Goal: Task Accomplishment & Management: Manage account settings

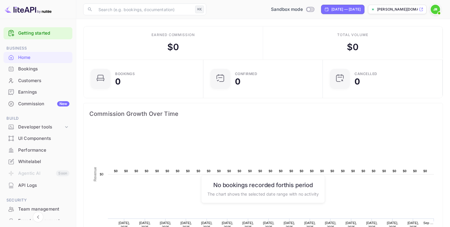
scroll to position [67, 0]
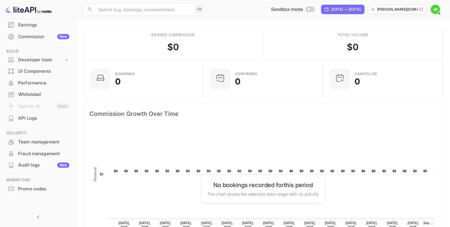
click at [33, 93] on div "Whitelabel" at bounding box center [43, 94] width 51 height 7
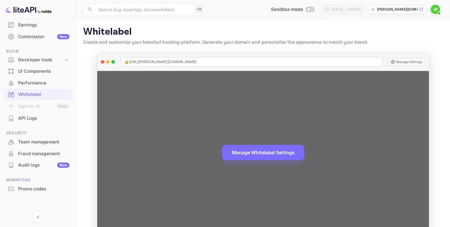
click at [405, 67] on div "🔒 [URL][PERSON_NAME][DOMAIN_NAME] Manage Settings" at bounding box center [263, 62] width 332 height 18
click at [411, 60] on button "Manage Settings" at bounding box center [406, 62] width 38 height 8
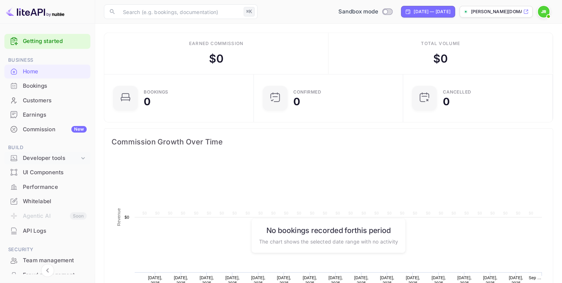
scroll to position [67, 0]
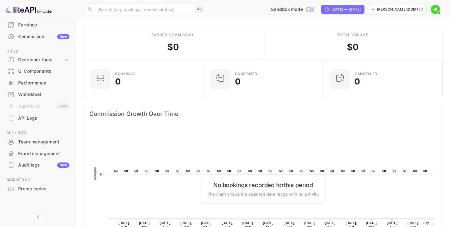
click at [42, 90] on div "Whitelabel" at bounding box center [38, 94] width 69 height 11
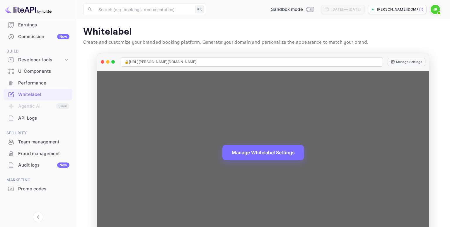
click at [257, 159] on button "Manage Whitelabel Settings" at bounding box center [263, 152] width 82 height 15
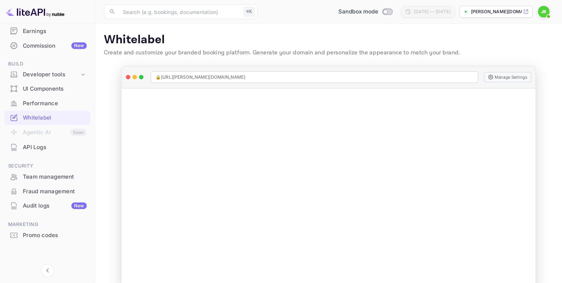
scroll to position [10, 0]
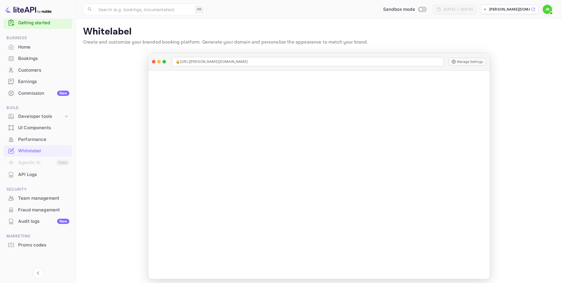
click at [324, 12] on div "Sandbox mode Aug 19, 2025 — Sep 18, 2025 john-richards-1il1s.nu..." at bounding box center [381, 9] width 347 height 11
click at [47, 114] on div "Developer tools" at bounding box center [40, 116] width 45 height 7
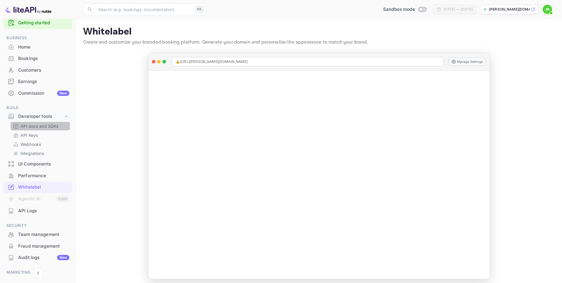
click at [44, 126] on p "API docs and SDKs" at bounding box center [39, 126] width 38 height 6
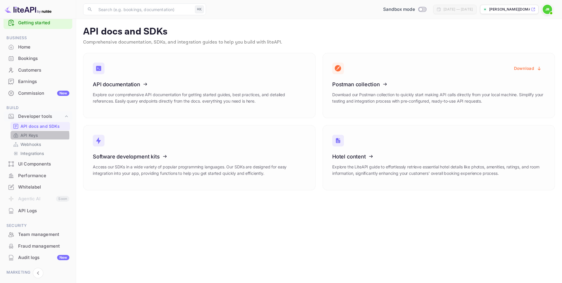
click at [34, 136] on p "API Keys" at bounding box center [28, 135] width 17 height 6
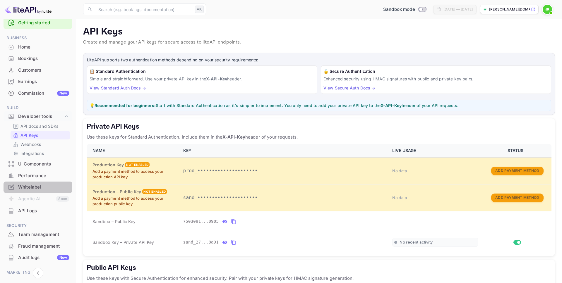
click at [41, 186] on div "Whitelabel" at bounding box center [43, 187] width 51 height 7
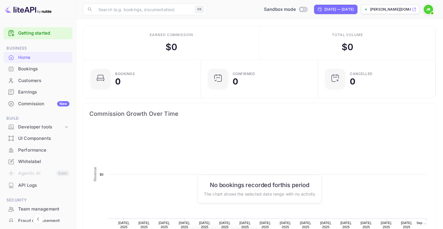
scroll to position [95, 114]
click at [28, 104] on div "Commission New" at bounding box center [43, 103] width 51 height 7
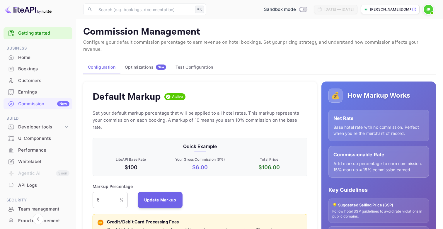
scroll to position [104, 215]
click at [40, 90] on div "Earnings" at bounding box center [43, 92] width 51 height 7
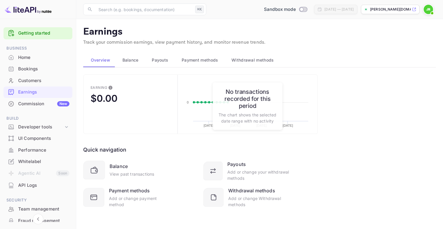
click at [257, 59] on span "Withdrawal methods" at bounding box center [252, 60] width 42 height 7
